Goal: Information Seeking & Learning: Learn about a topic

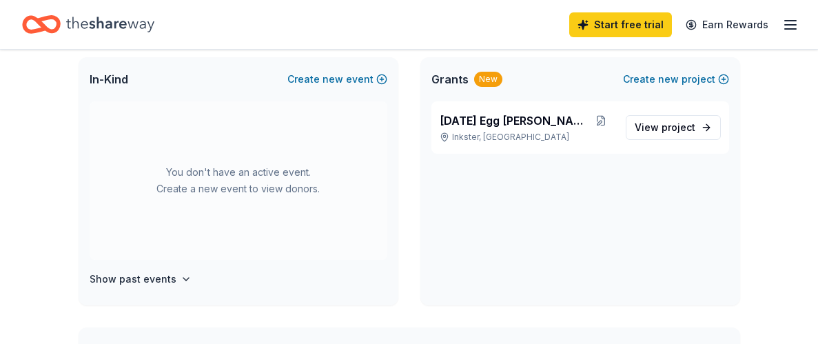
scroll to position [89, 0]
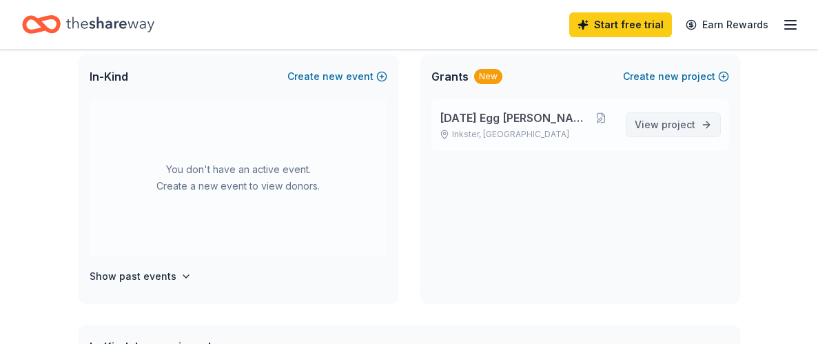
click at [681, 125] on span "project" at bounding box center [679, 125] width 34 height 12
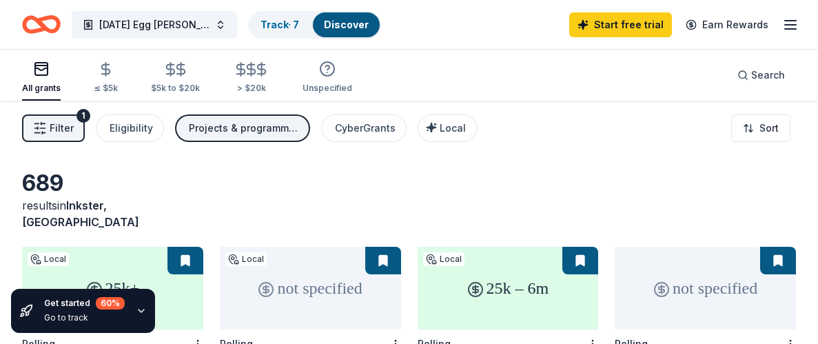
click at [55, 117] on button "Filter 1" at bounding box center [53, 128] width 63 height 28
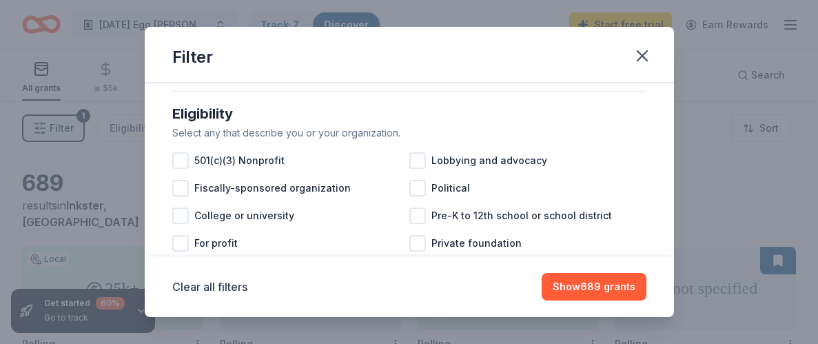
scroll to position [123, 0]
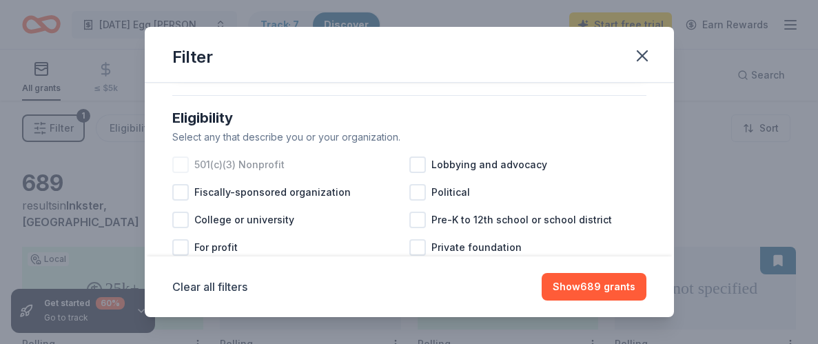
click at [185, 160] on div at bounding box center [180, 165] width 17 height 17
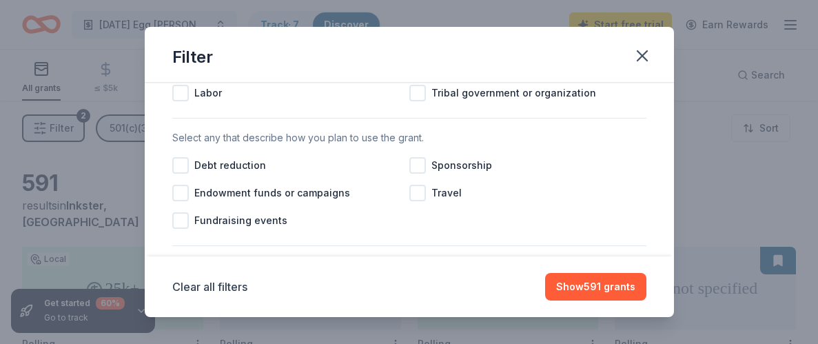
scroll to position [390, 0]
click at [421, 172] on div "Sponsorship" at bounding box center [528, 164] width 237 height 28
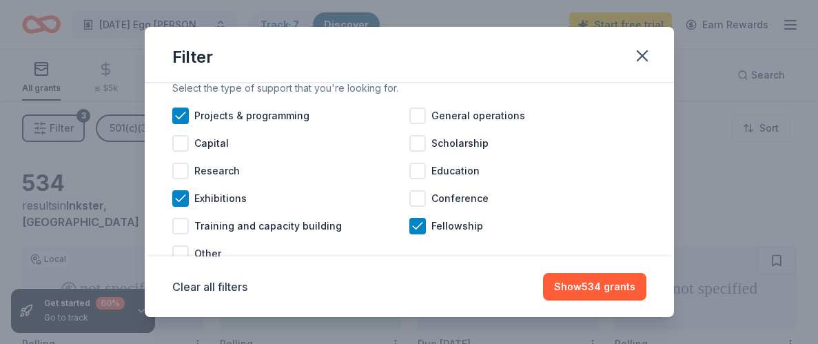
scroll to position [588, 0]
click at [172, 119] on div at bounding box center [180, 115] width 17 height 17
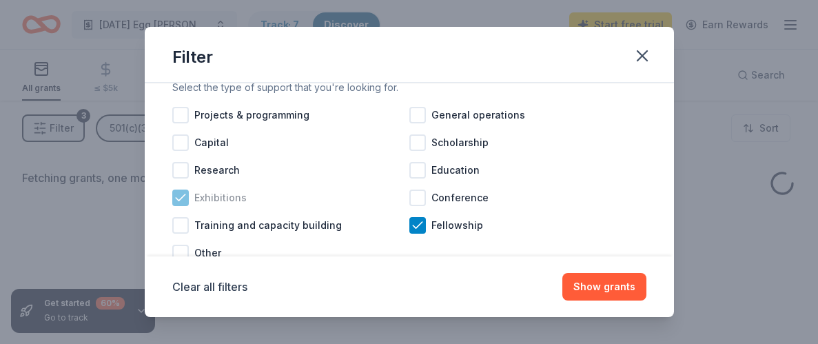
click at [182, 205] on div "Exhibitions" at bounding box center [290, 198] width 237 height 28
click at [425, 226] on div at bounding box center [418, 225] width 17 height 17
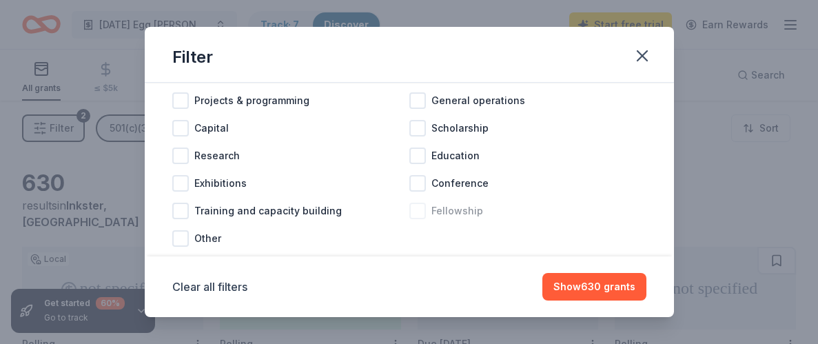
scroll to position [603, 0]
click at [419, 188] on div at bounding box center [418, 182] width 17 height 17
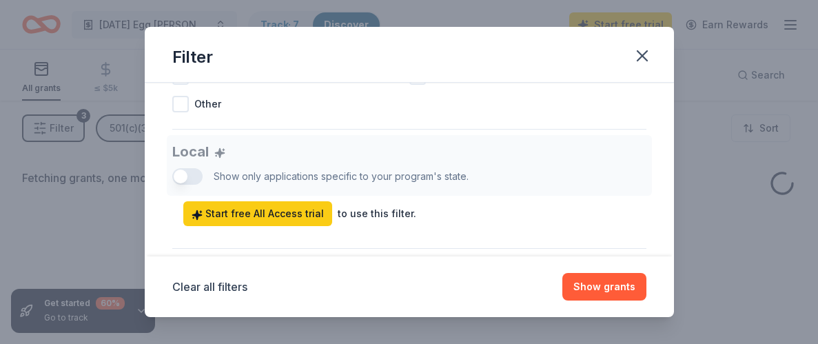
scroll to position [740, 0]
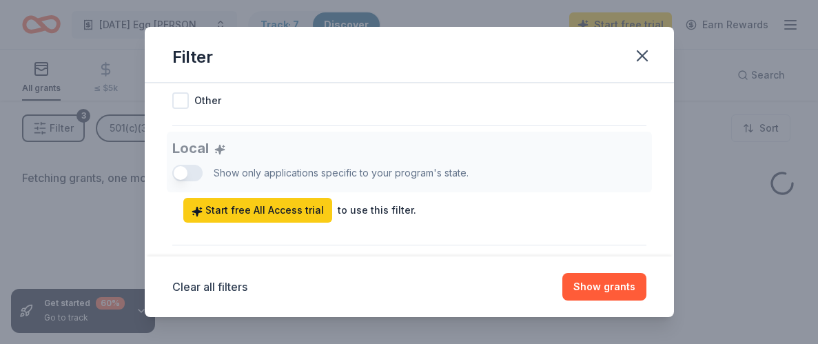
click at [191, 176] on div "Local Show only applications specific to your program's state. Start free All A…" at bounding box center [409, 177] width 474 height 91
click at [187, 169] on div "Local Show only applications specific to your program's state. Start free All A…" at bounding box center [409, 177] width 474 height 91
click at [192, 172] on div "Local Show only applications specific to your program's state. Start free All A…" at bounding box center [409, 177] width 474 height 91
click at [197, 175] on div "Local Show only applications specific to your program's state. Start free All A…" at bounding box center [409, 177] width 474 height 91
click at [190, 177] on div "Local Show only applications specific to your program's state. Start free All A…" at bounding box center [409, 177] width 474 height 91
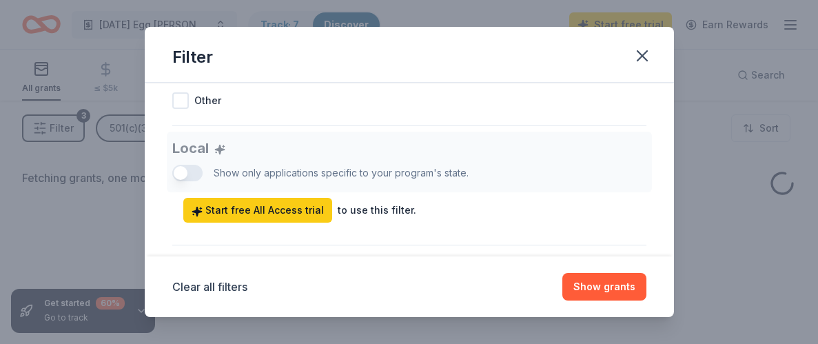
click at [192, 177] on div "Local Show only applications specific to your program's state. Start free All A…" at bounding box center [409, 177] width 474 height 91
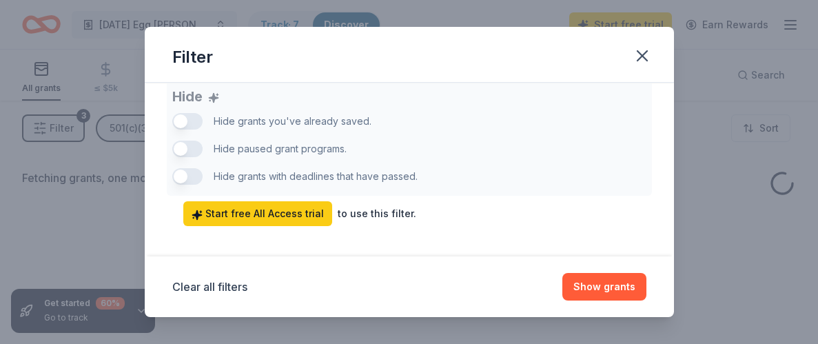
scroll to position [987, 0]
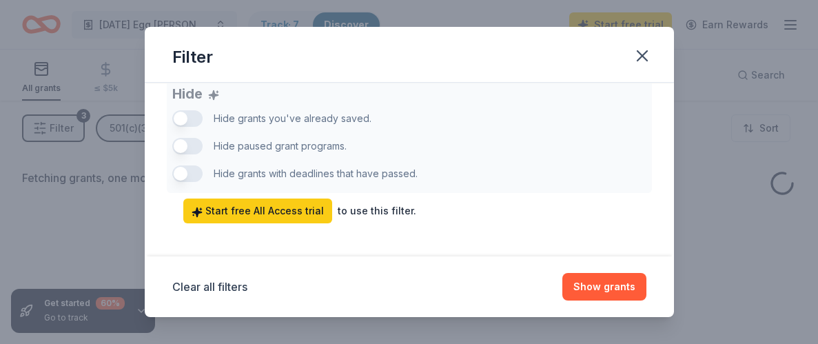
click at [192, 169] on div "Hide Hide grants you've already saved. Hide paused grant programs. Hide grants …" at bounding box center [409, 150] width 474 height 146
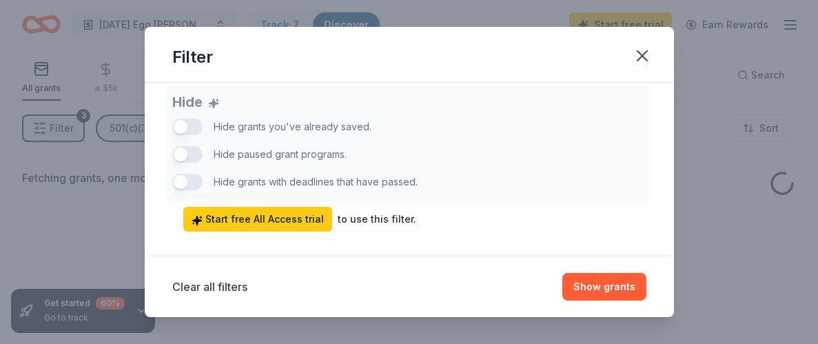
scroll to position [980, 0]
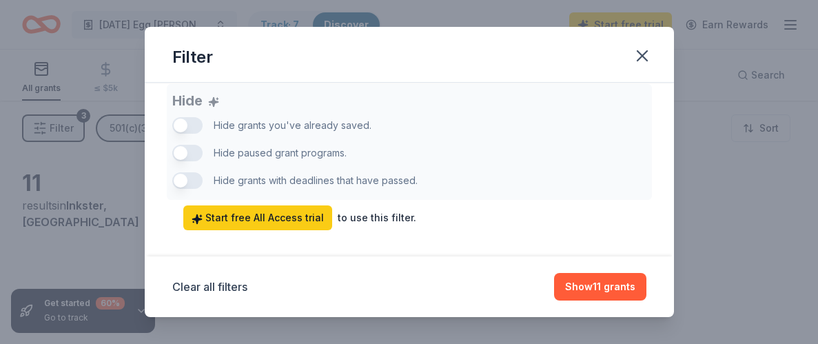
click at [192, 183] on div "Hide Hide grants you've already saved. Hide paused grant programs. Hide grants …" at bounding box center [409, 157] width 474 height 146
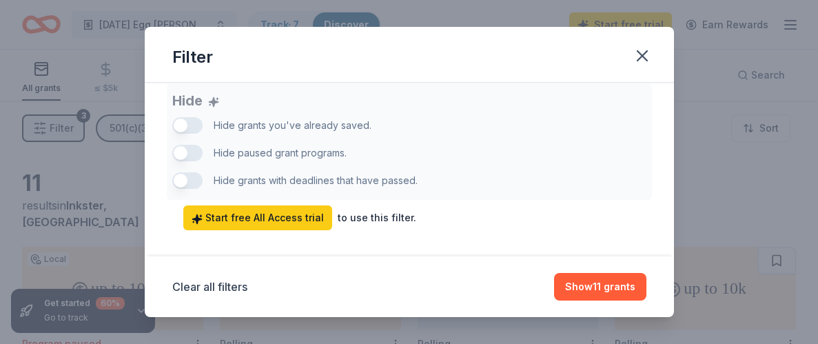
click at [187, 179] on div "Hide Hide grants you've already saved. Hide paused grant programs. Hide grants …" at bounding box center [409, 157] width 474 height 146
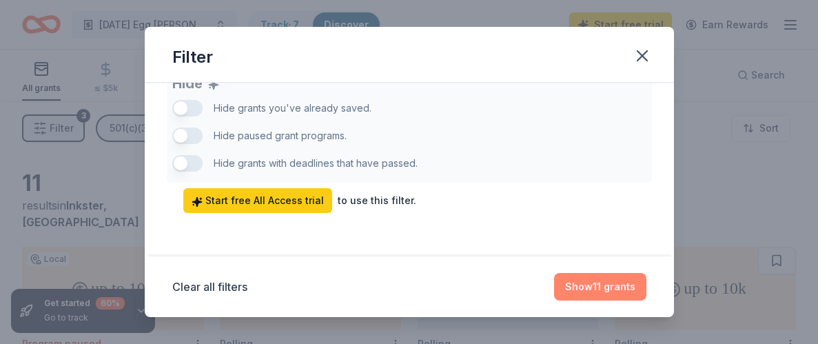
click at [600, 292] on button "Show 11 grants" at bounding box center [600, 287] width 92 height 28
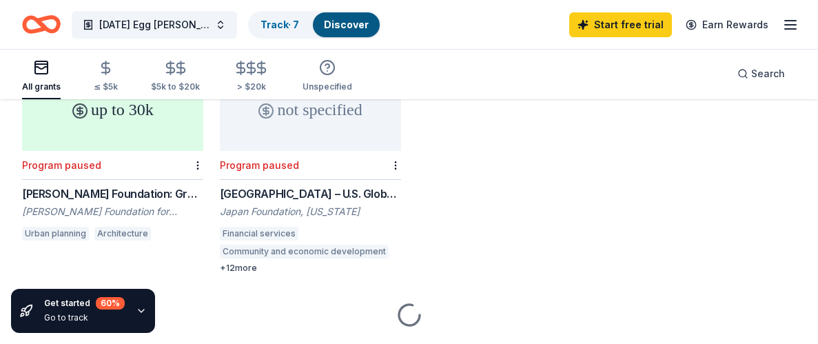
scroll to position [682, 0]
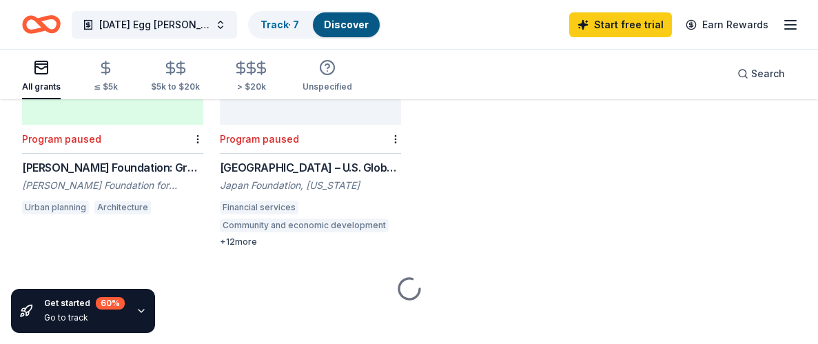
click at [236, 236] on div "+ 12 more" at bounding box center [310, 241] width 181 height 11
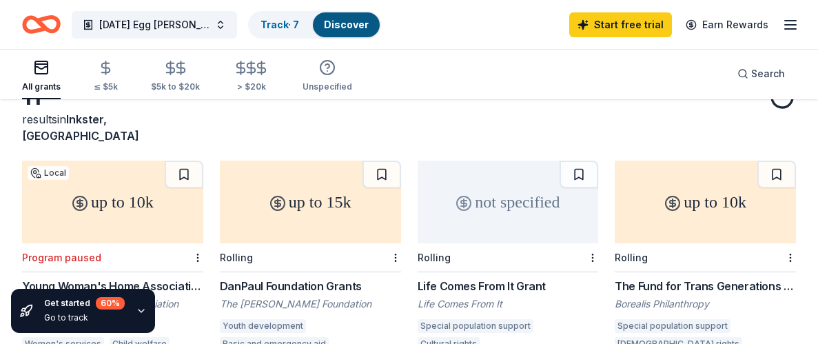
scroll to position [0, 0]
